Goal: Task Accomplishment & Management: Manage account settings

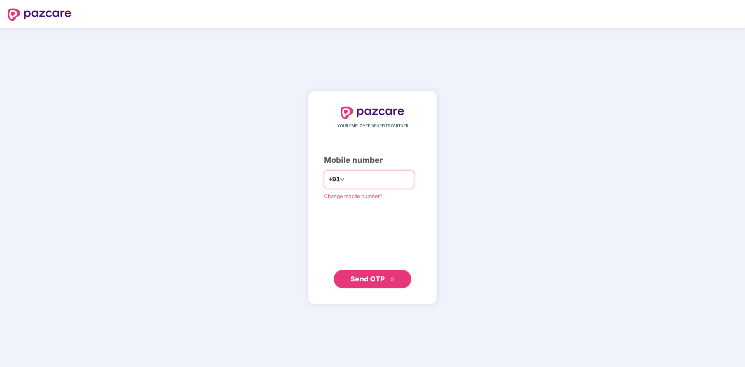
click at [357, 179] on input "number" at bounding box center [378, 179] width 64 height 12
type input "**********"
click at [371, 279] on span "Send OTP" at bounding box center [367, 279] width 35 height 8
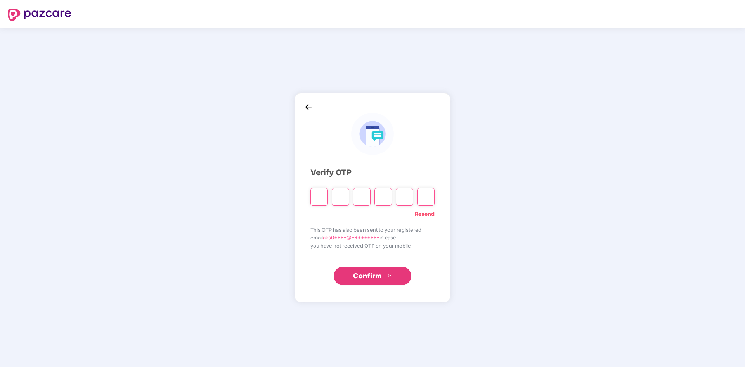
type input "*"
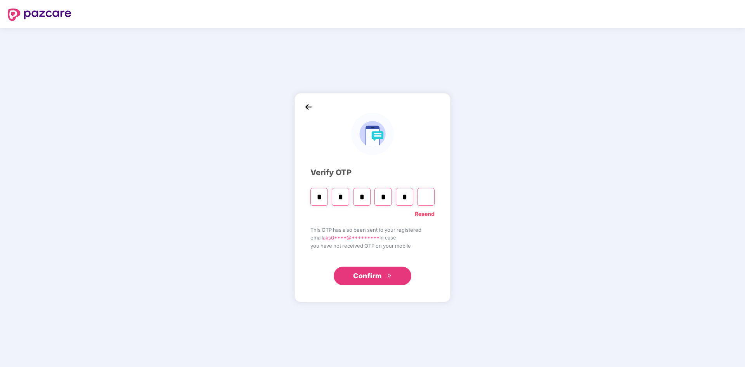
type input "*"
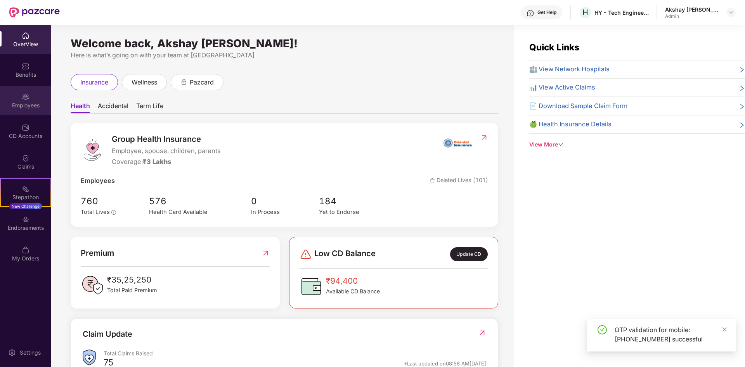
click at [21, 104] on div "Employees" at bounding box center [25, 106] width 51 height 8
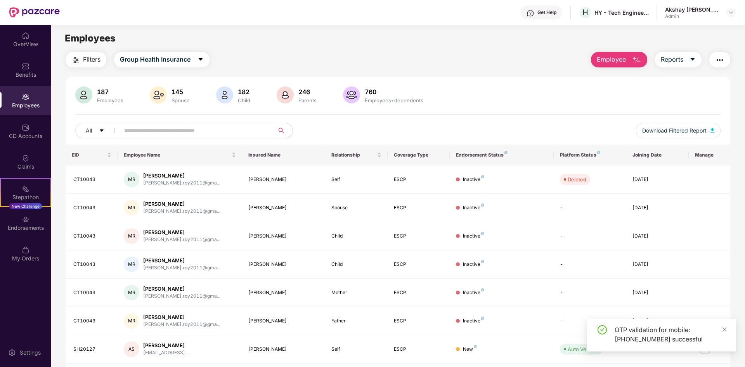
click at [151, 133] on input "text" at bounding box center [193, 131] width 139 height 12
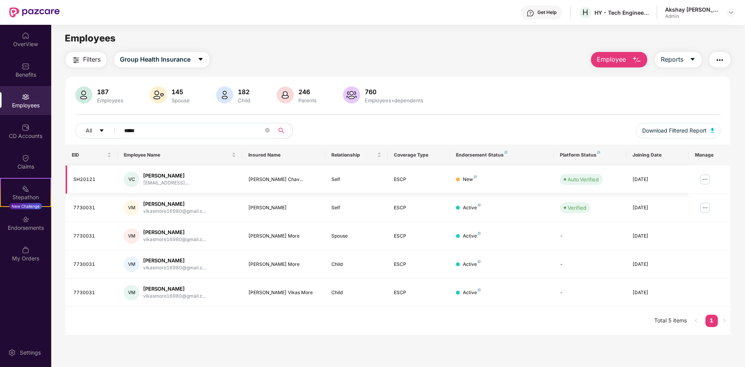
type input "*****"
click at [705, 178] on img at bounding box center [705, 179] width 12 height 12
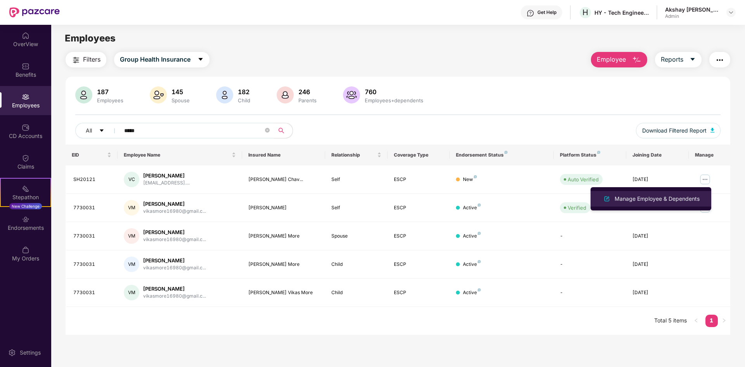
click at [630, 199] on div "Manage Employee & Dependents" at bounding box center [657, 199] width 88 height 9
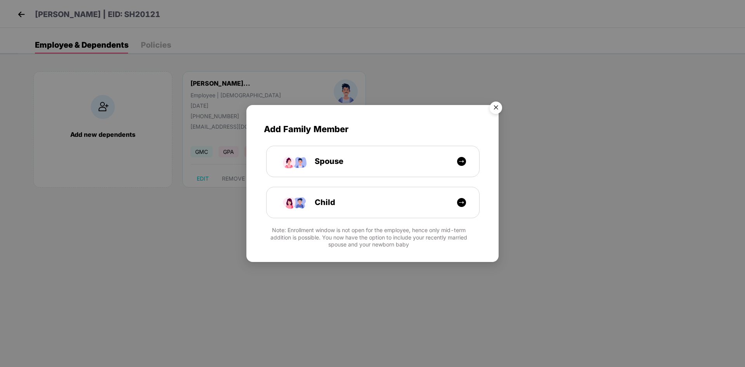
click at [493, 111] on img "Close" at bounding box center [496, 109] width 22 height 22
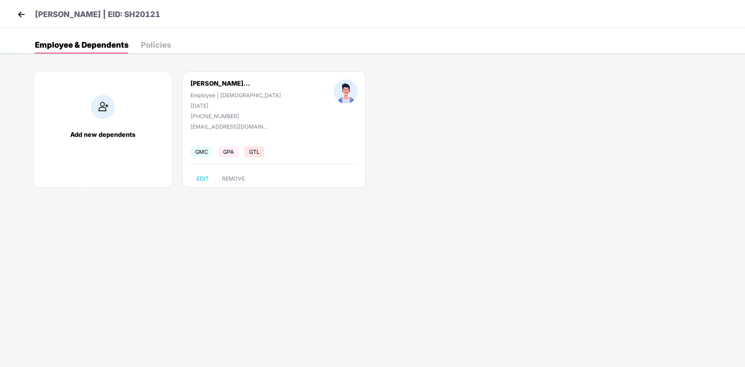
click at [201, 151] on span "GMC" at bounding box center [201, 151] width 22 height 11
click at [149, 44] on div "Policies" at bounding box center [156, 45] width 30 height 8
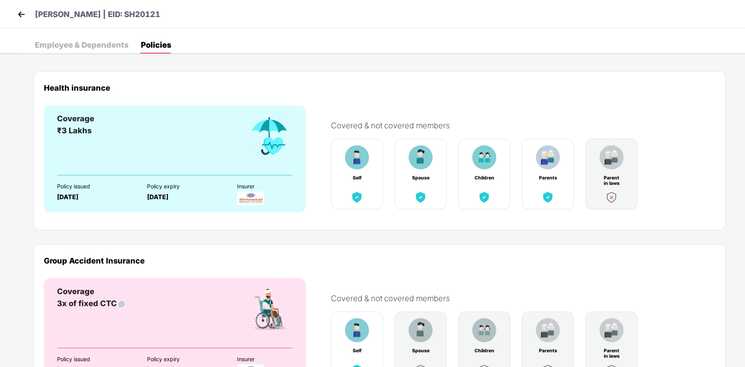
click at [407, 166] on div "Spouse" at bounding box center [421, 174] width 52 height 71
click at [87, 49] on div "Employee & Dependents" at bounding box center [81, 45] width 93 height 8
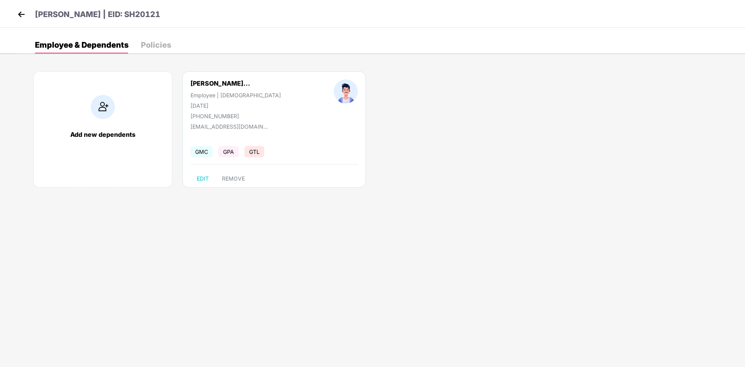
click at [23, 14] on img at bounding box center [22, 15] width 12 height 12
